Goal: Task Accomplishment & Management: Manage account settings

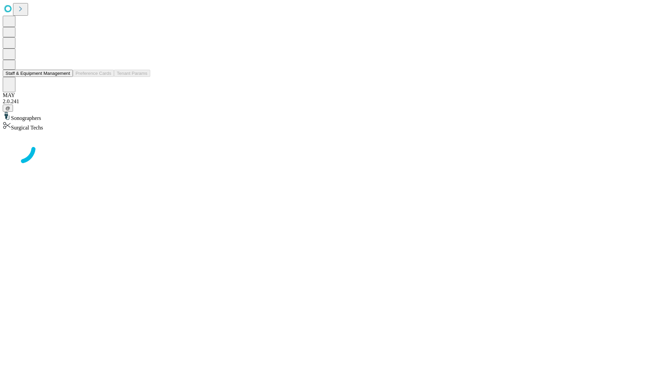
click at [65, 77] on button "Staff & Equipment Management" at bounding box center [38, 73] width 70 height 7
